Goal: Find specific page/section: Find specific page/section

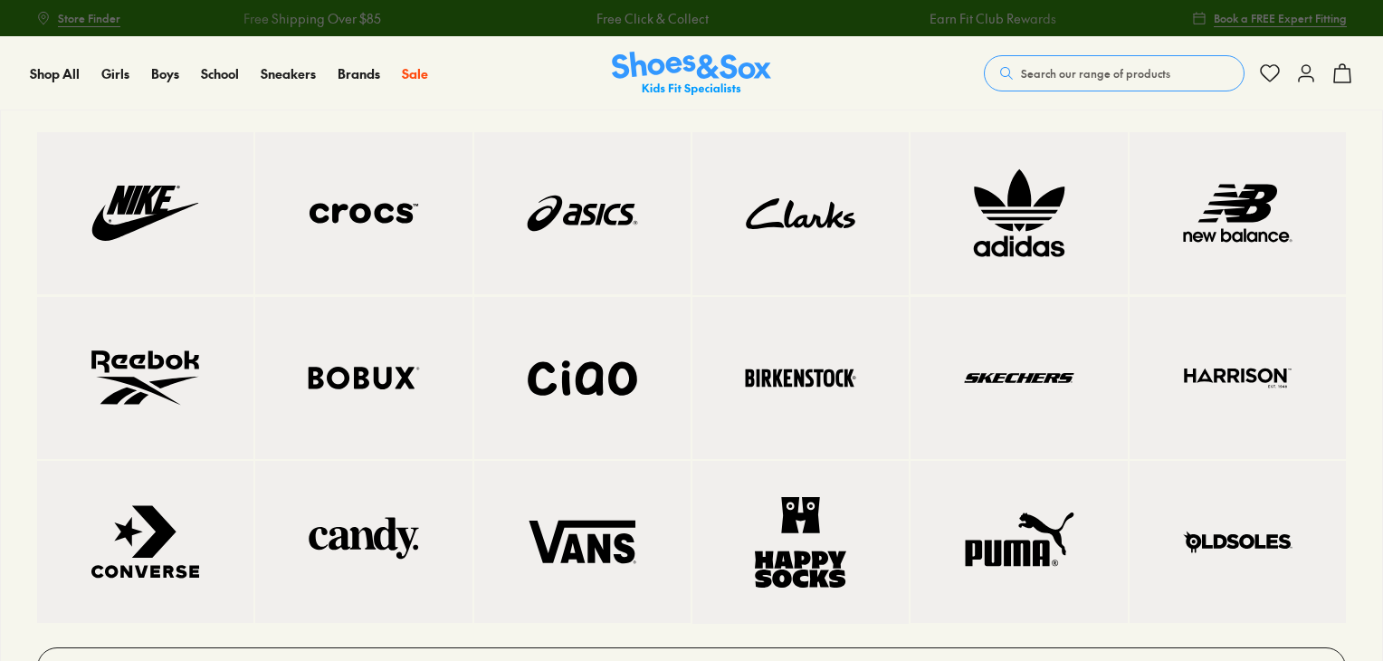
click at [384, 222] on img at bounding box center [363, 213] width 144 height 90
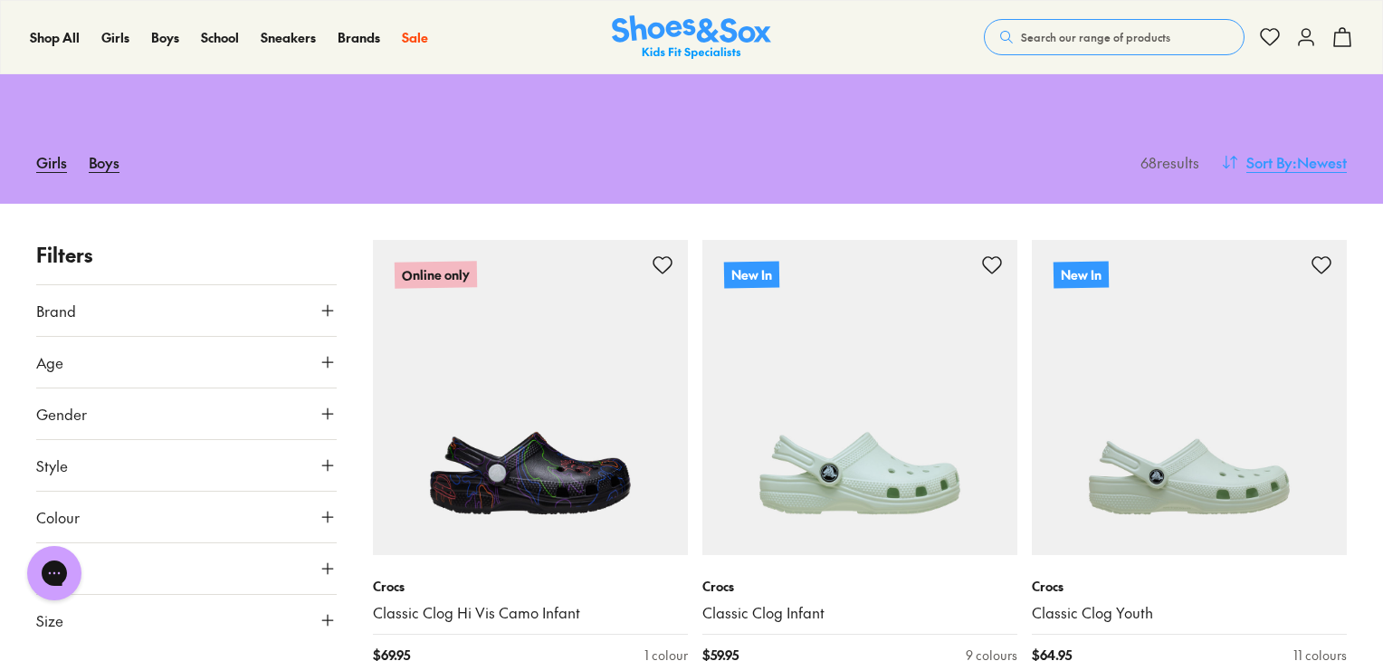
click at [1296, 156] on span ": Newest" at bounding box center [1319, 162] width 54 height 22
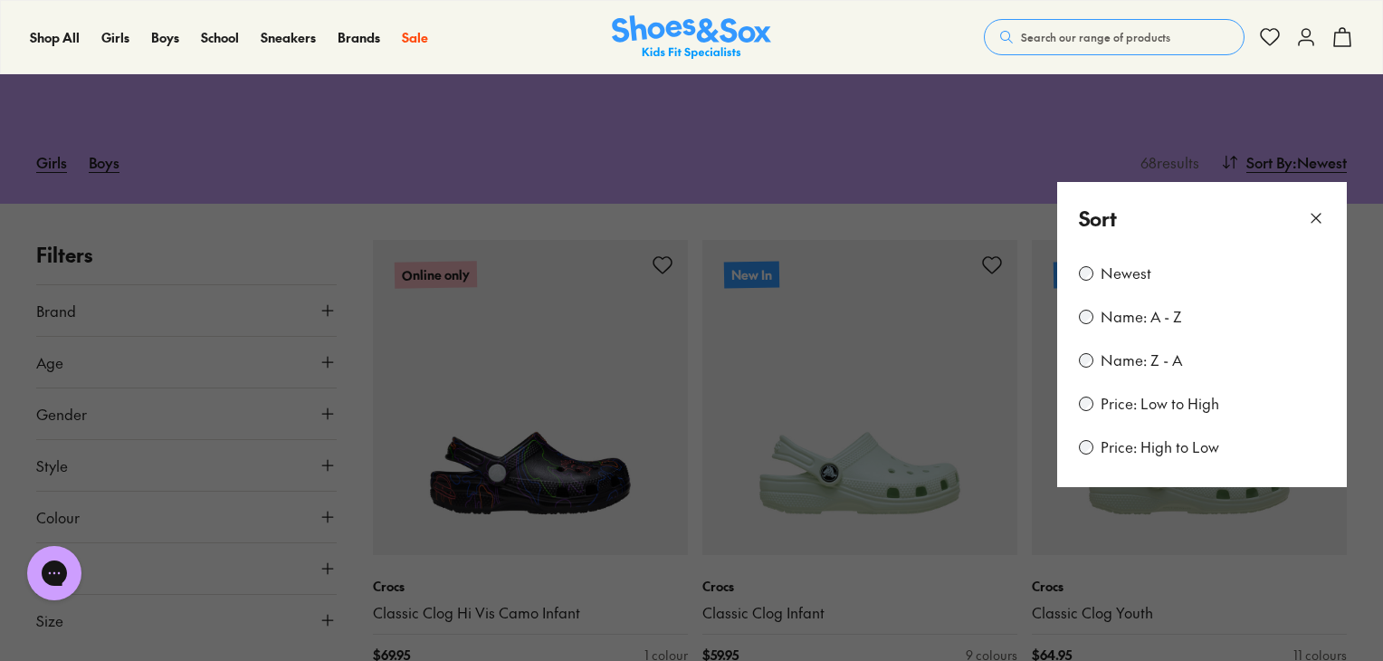
click at [1162, 443] on label "Price: High to Low" at bounding box center [1159, 447] width 119 height 20
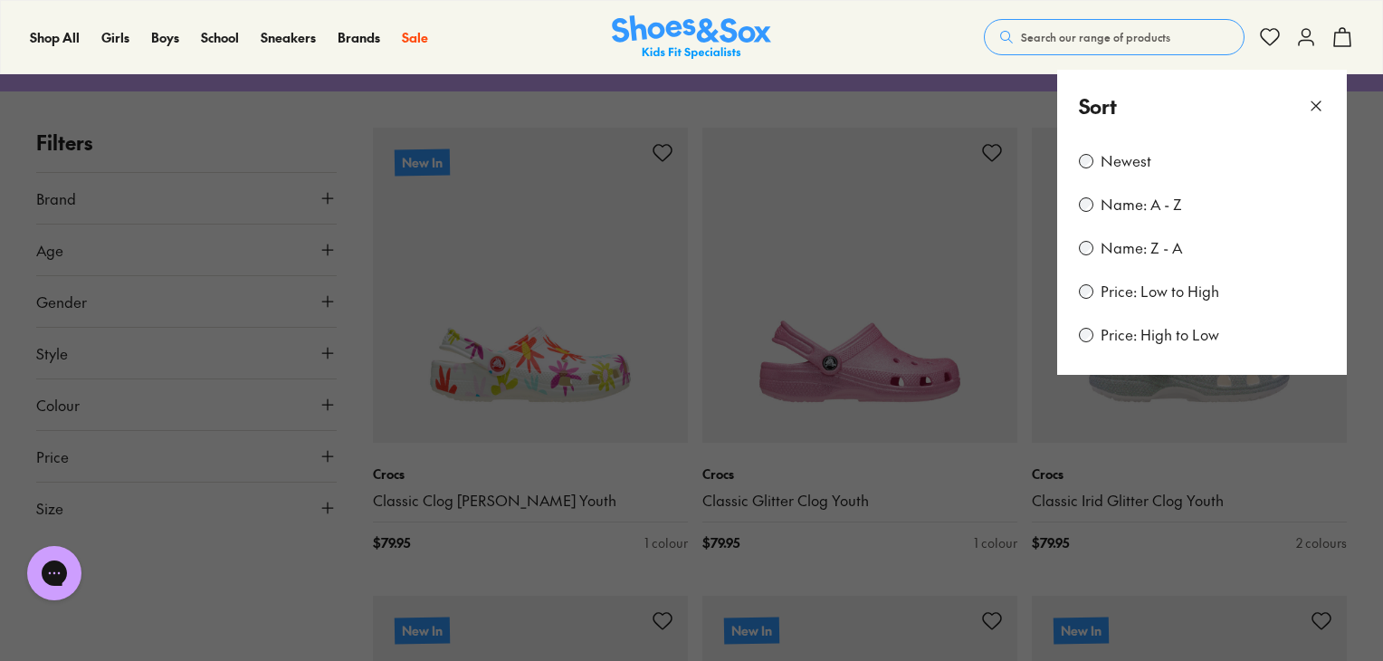
click at [1315, 106] on icon at bounding box center [1316, 106] width 18 height 18
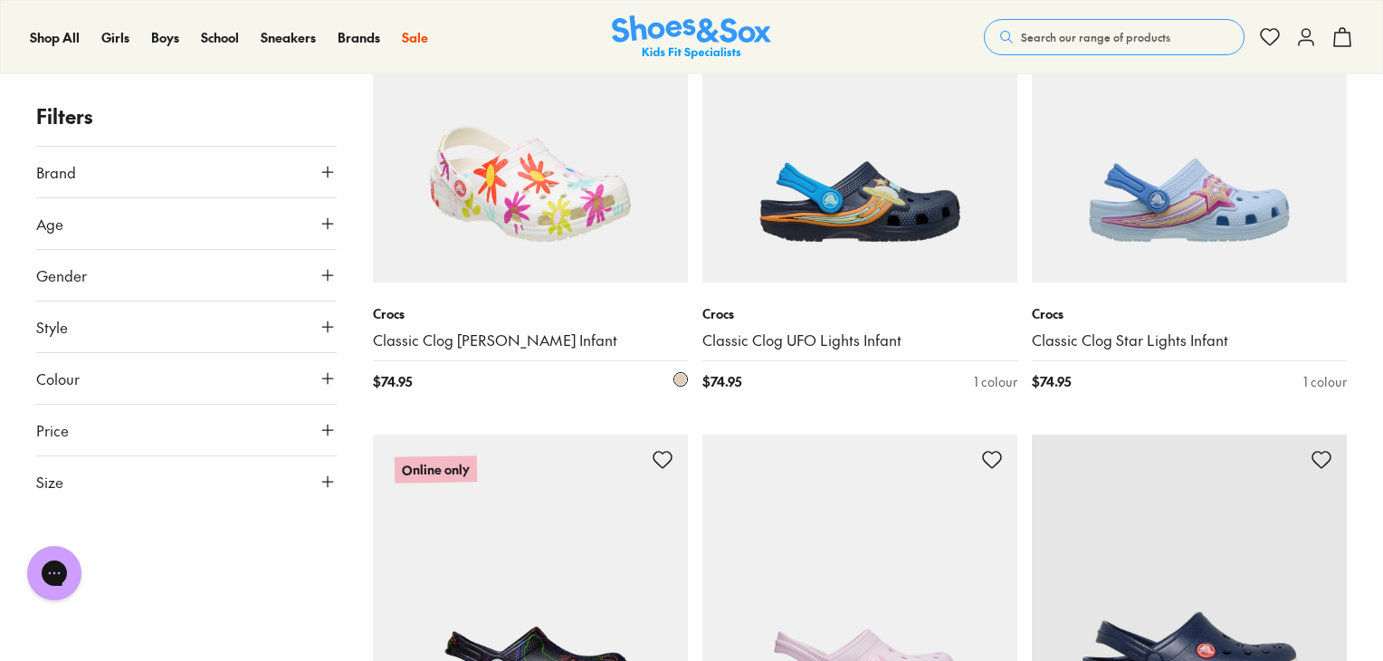
scroll to position [905, 0]
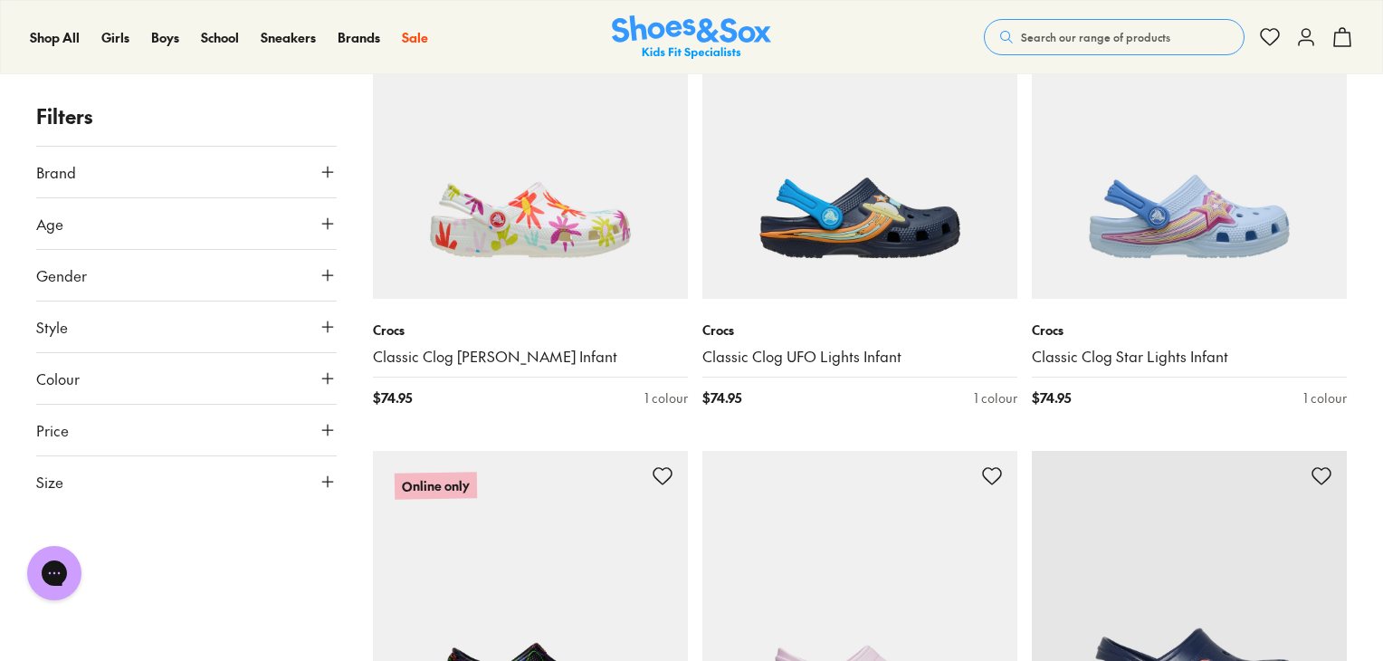
click at [93, 233] on button "Age" at bounding box center [186, 223] width 300 height 51
click at [115, 380] on button "Gender" at bounding box center [186, 369] width 300 height 51
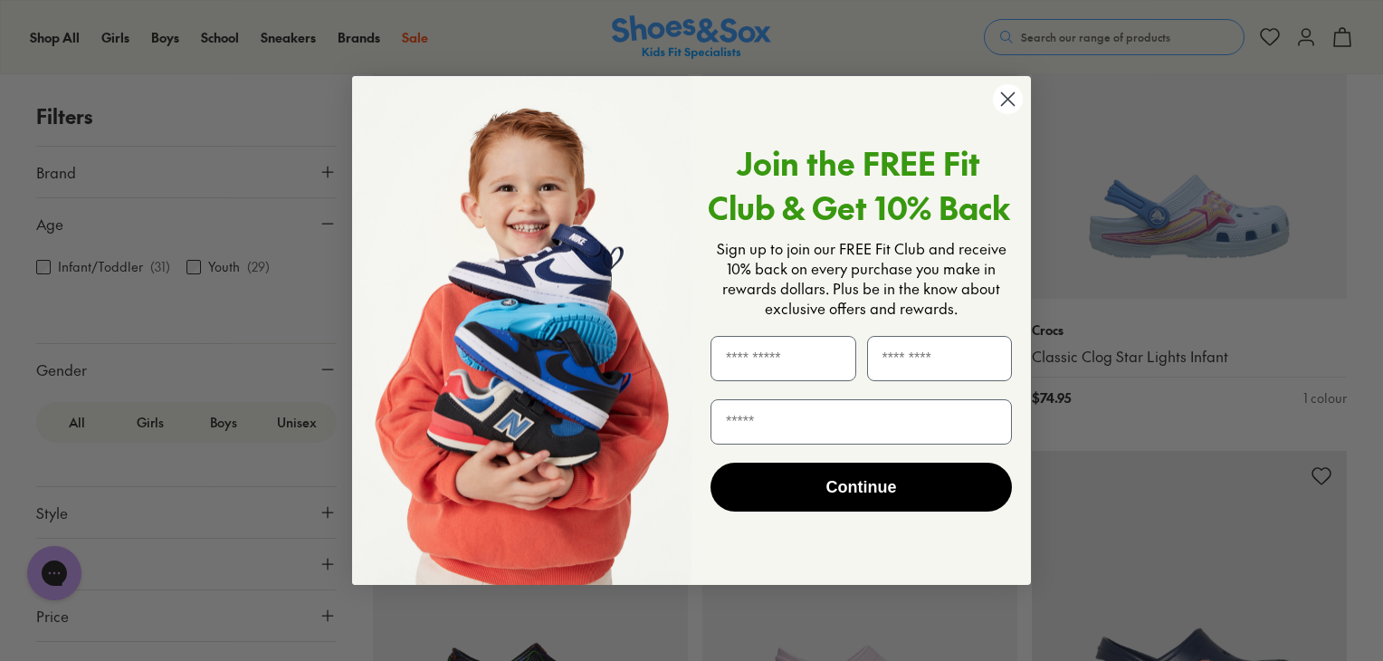
click at [1017, 102] on circle "Close dialog" at bounding box center [1008, 99] width 30 height 30
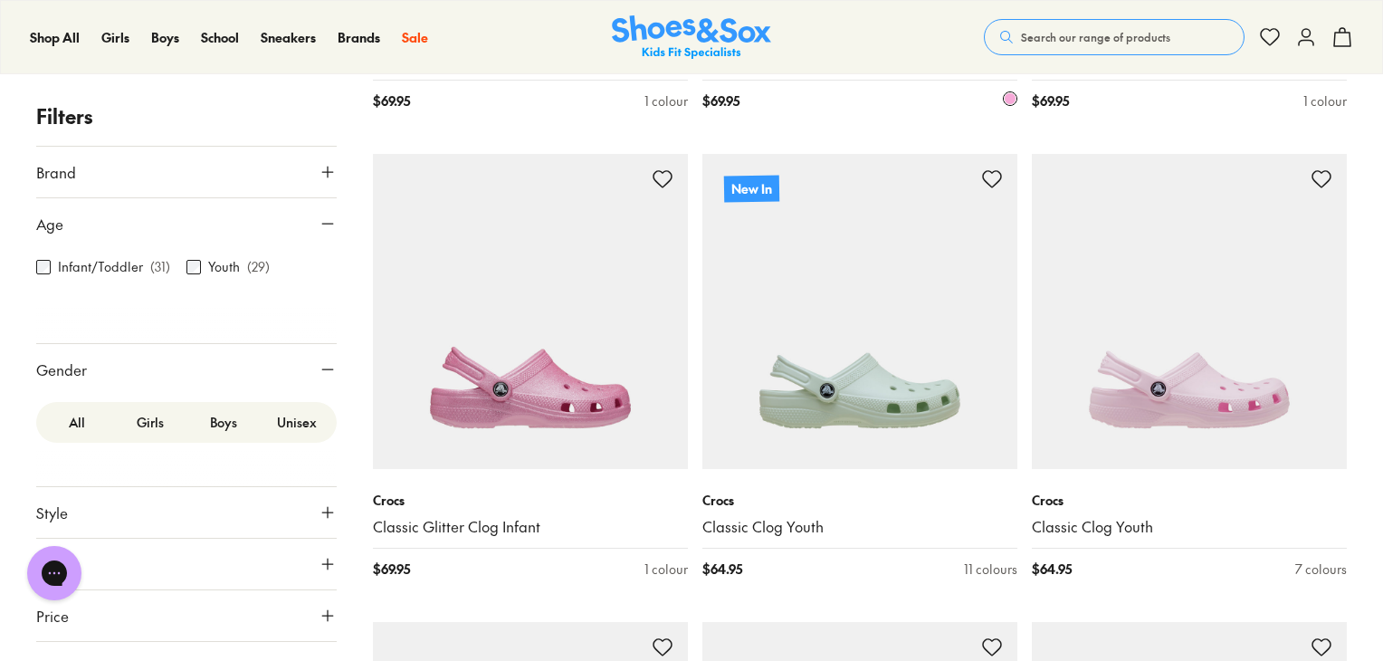
scroll to position [1900, 0]
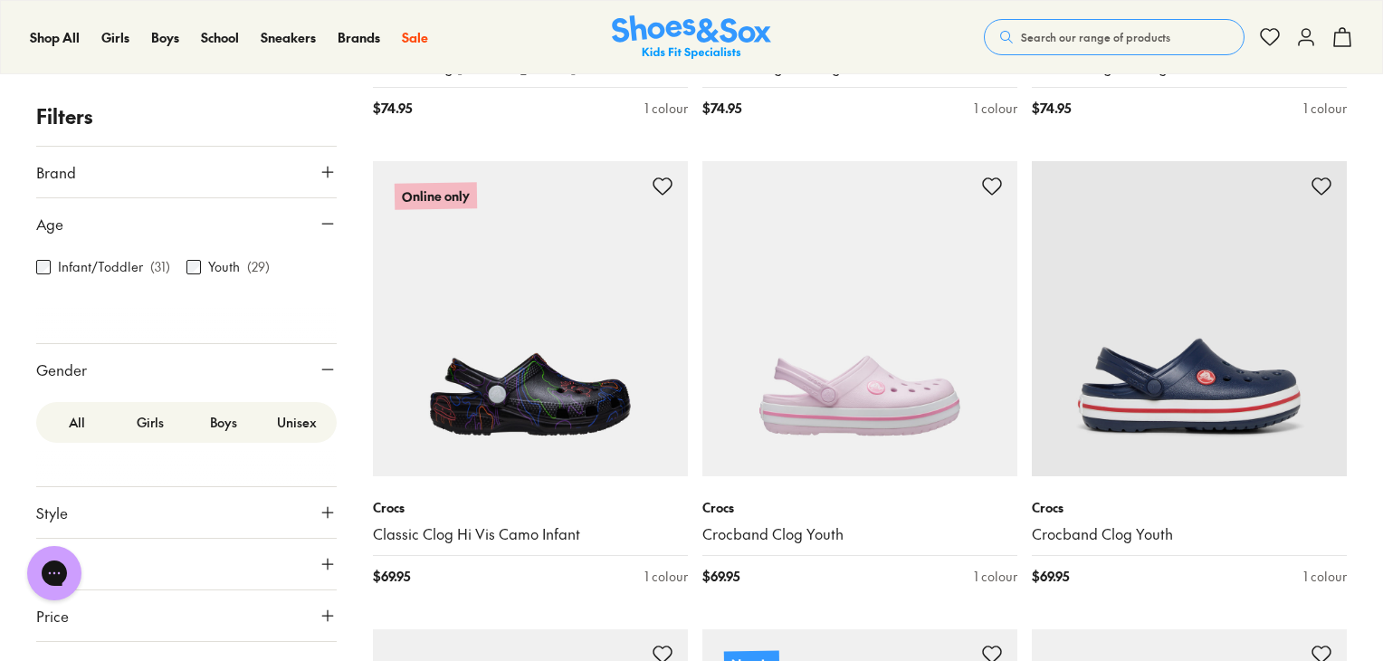
scroll to position [30, 0]
